Goal: Information Seeking & Learning: Learn about a topic

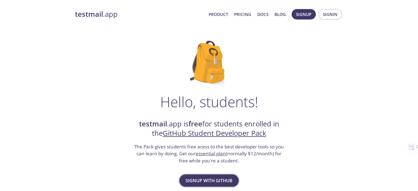
click at [216, 183] on span "Signup with GitHub" at bounding box center [209, 181] width 47 height 8
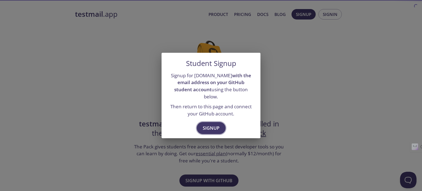
click at [210, 124] on span "Signup" at bounding box center [211, 128] width 17 height 8
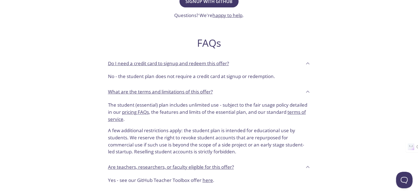
scroll to position [168, 0]
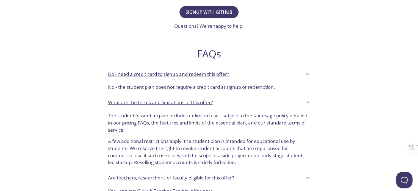
click at [220, 75] on p "Do I need a credit card to signup and redeem this offer?" at bounding box center [168, 74] width 121 height 7
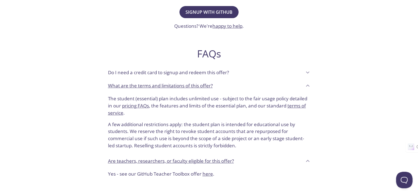
click at [201, 85] on p "What are the terms and limitations of this offer?" at bounding box center [160, 85] width 105 height 7
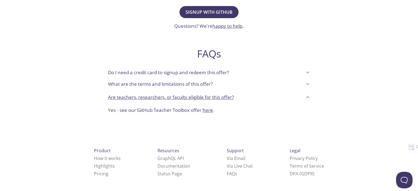
click at [205, 95] on p "Are teachers, researchers, or faculty eligible for this offer?" at bounding box center [171, 97] width 126 height 7
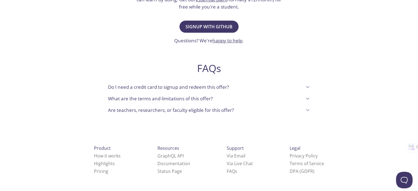
scroll to position [153, 0]
click at [226, 87] on p "Do I need a credit card to signup and redeem this offer?" at bounding box center [168, 87] width 121 height 7
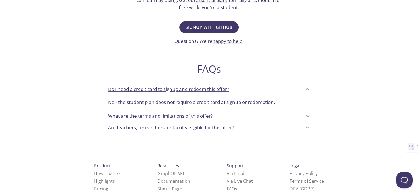
click at [232, 43] on link "happy to help" at bounding box center [227, 41] width 30 height 6
